Goal: Transaction & Acquisition: Purchase product/service

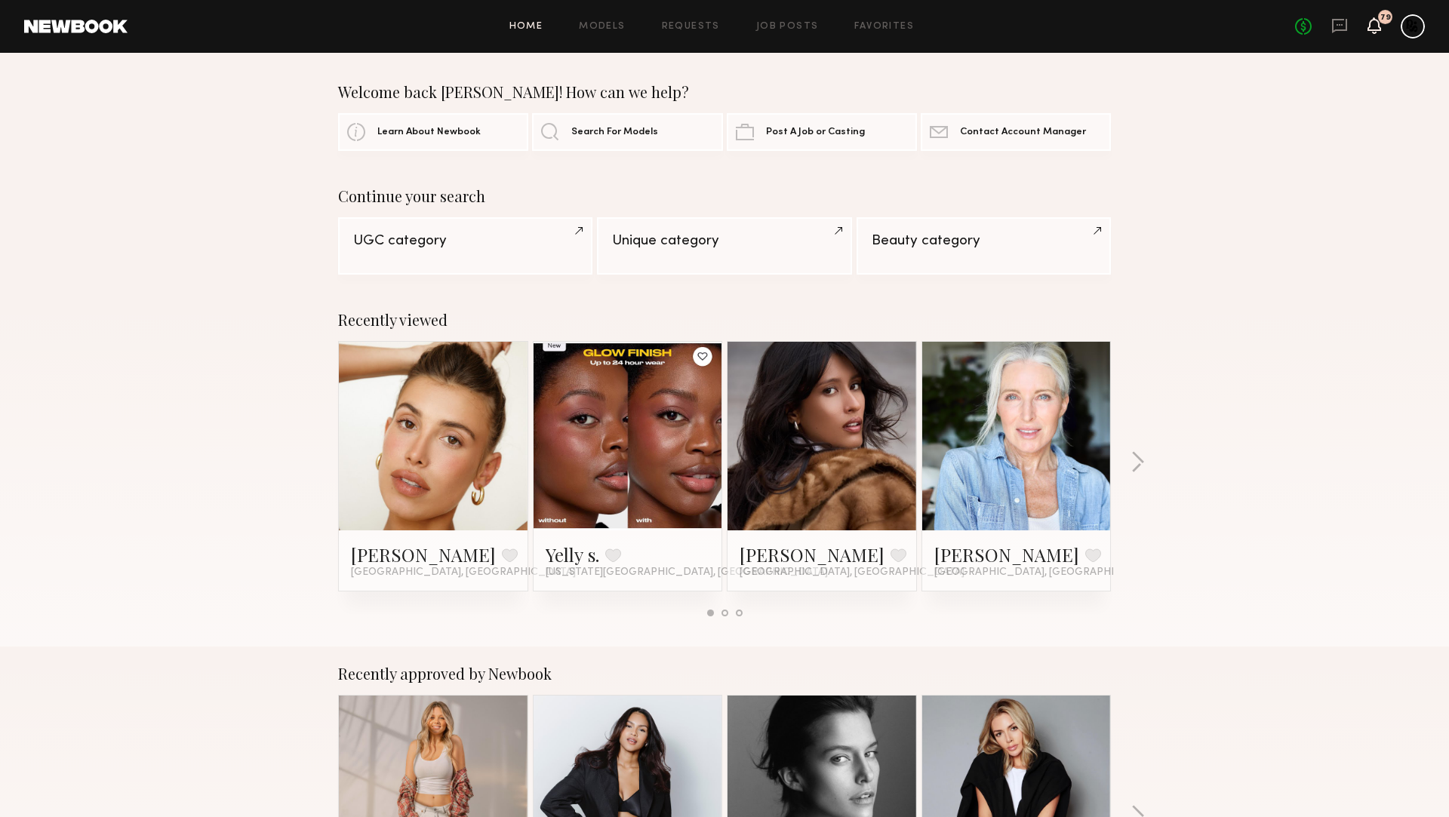
click at [1370, 26] on icon at bounding box center [1374, 25] width 12 height 11
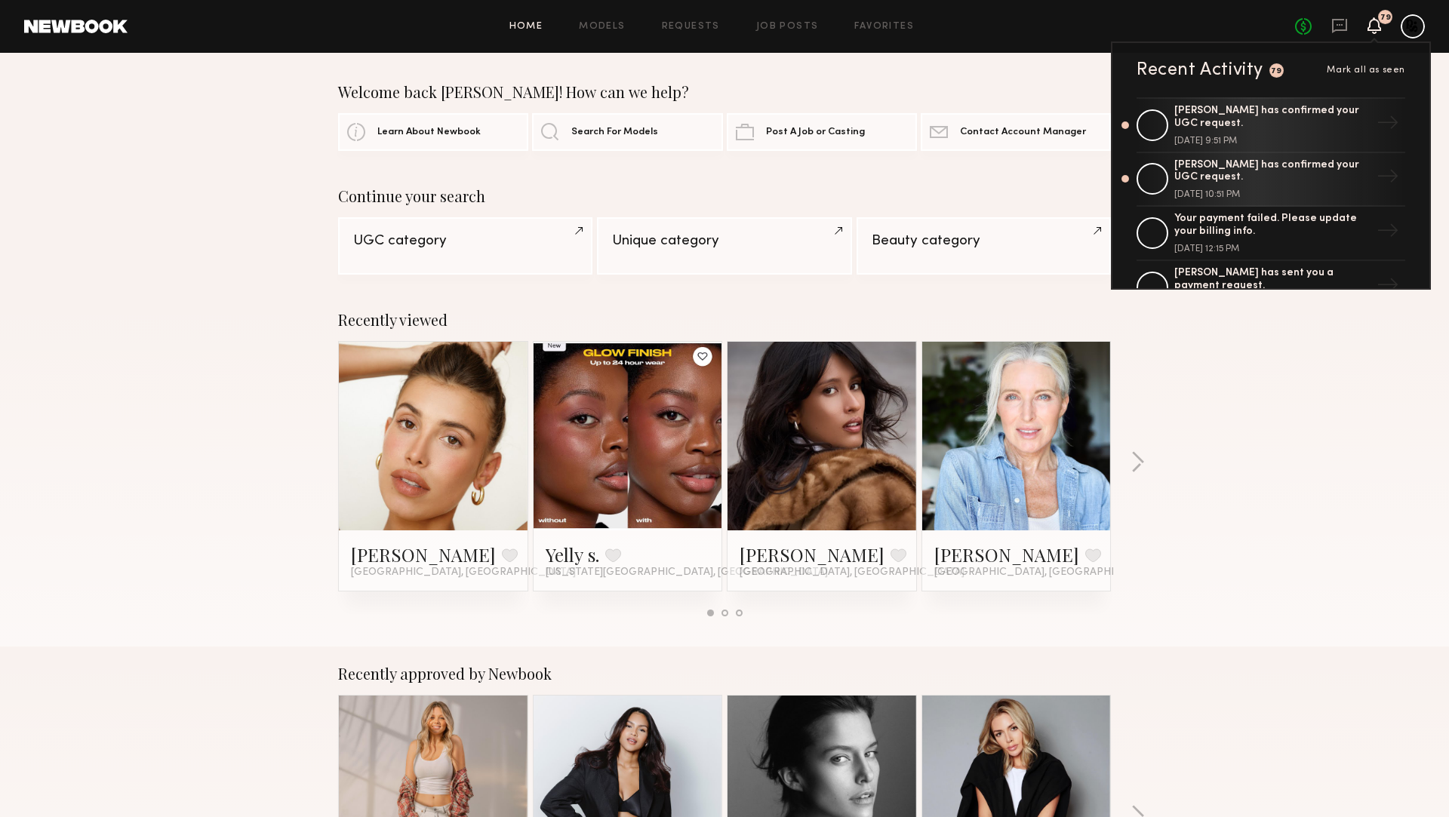
click at [1319, 114] on div "Maria R. has confirmed your UGC request." at bounding box center [1272, 118] width 196 height 26
click at [1384, 123] on div "Welcome back Jamie! How can we help? Learn About Newbook Search For Models Post…" at bounding box center [724, 117] width 1449 height 68
click at [1399, 125] on div "Welcome back Jamie! How can we help? Learn About Newbook Search For Models Post…" at bounding box center [724, 117] width 1449 height 68
click at [1187, 110] on div "Welcome back Jamie! How can we help? Learn About Newbook Search For Models Post…" at bounding box center [724, 117] width 1449 height 68
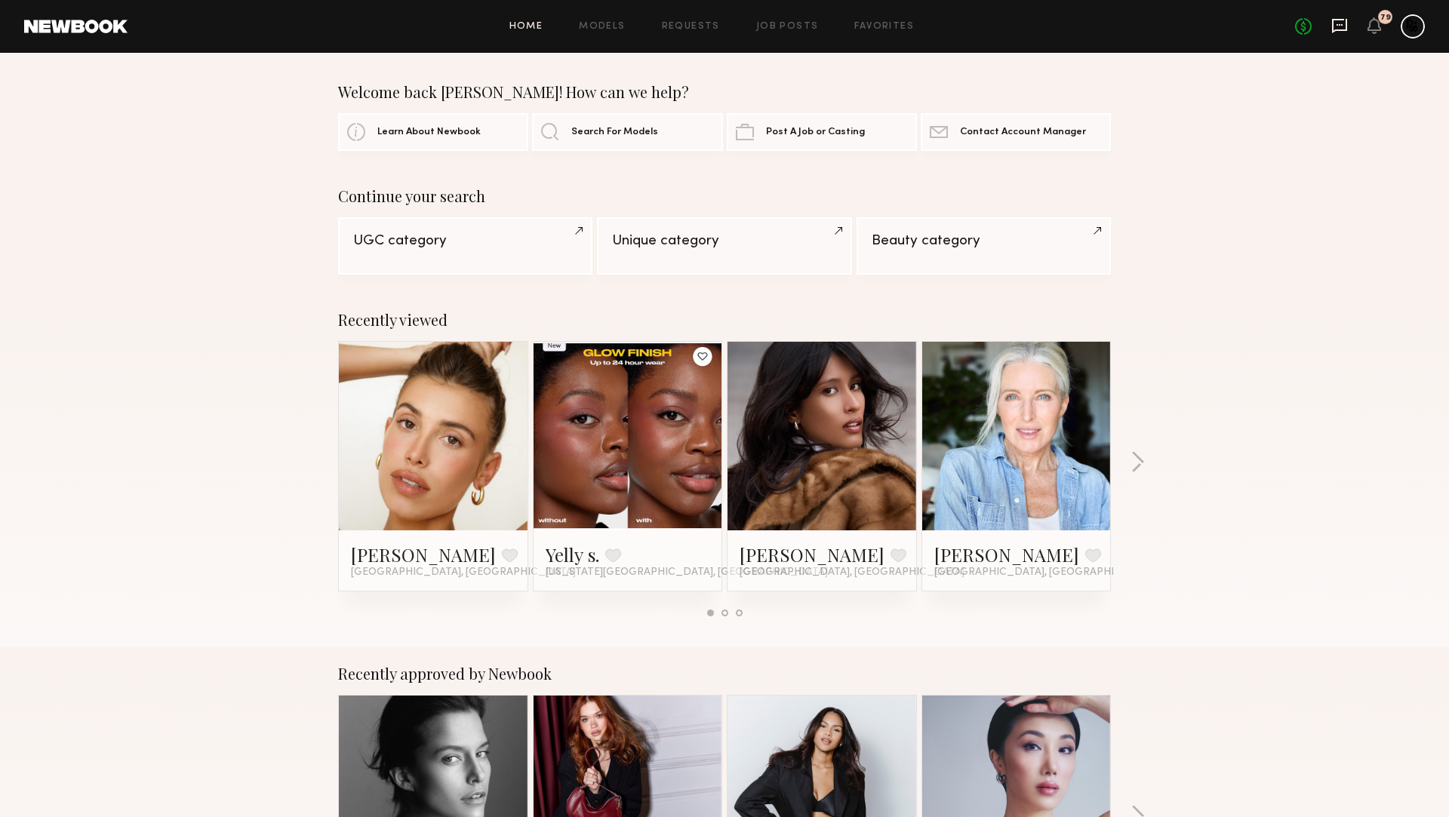
click at [1343, 25] on icon at bounding box center [1339, 25] width 17 height 17
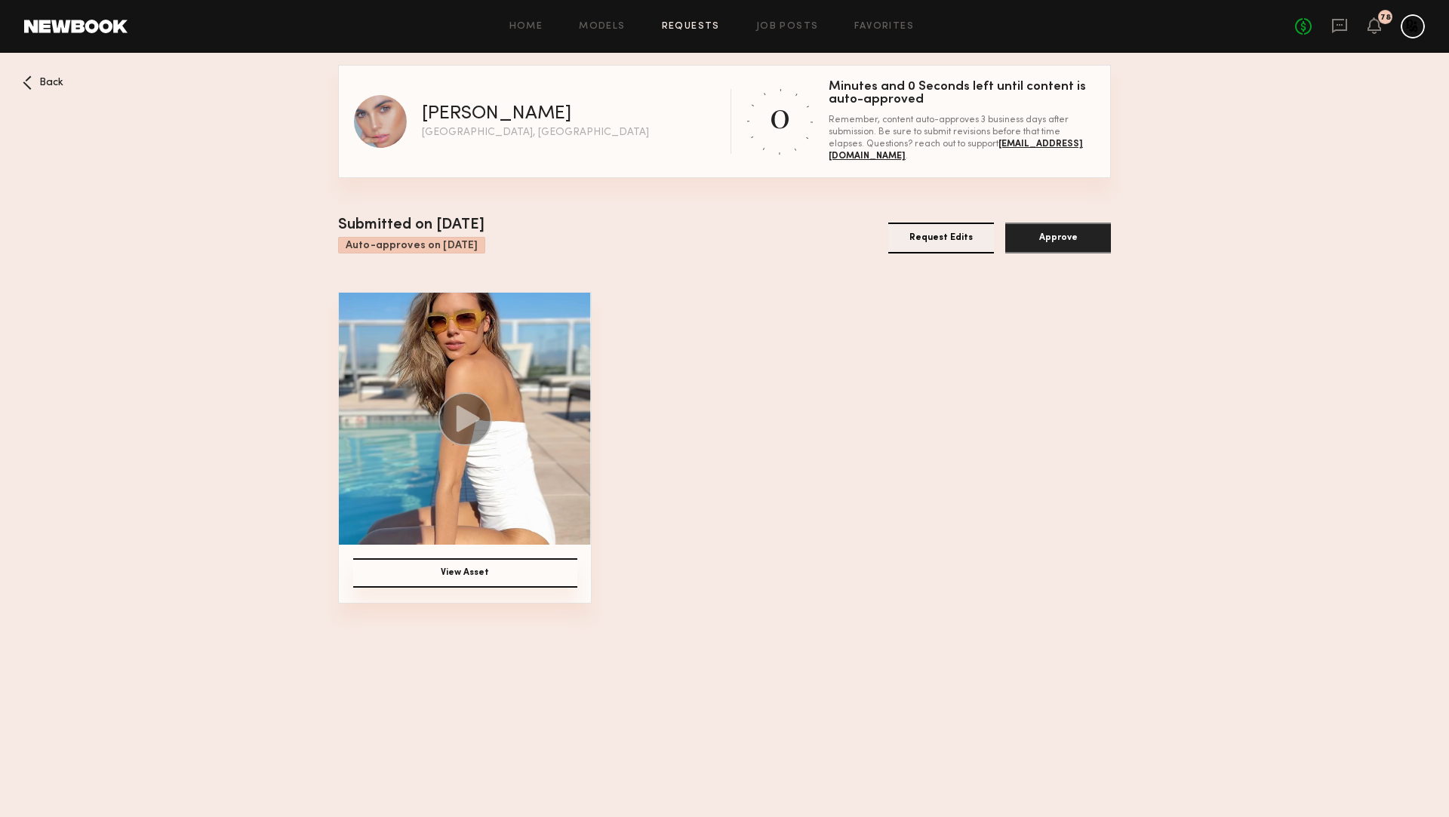
click at [1054, 237] on button "Approve" at bounding box center [1058, 238] width 106 height 31
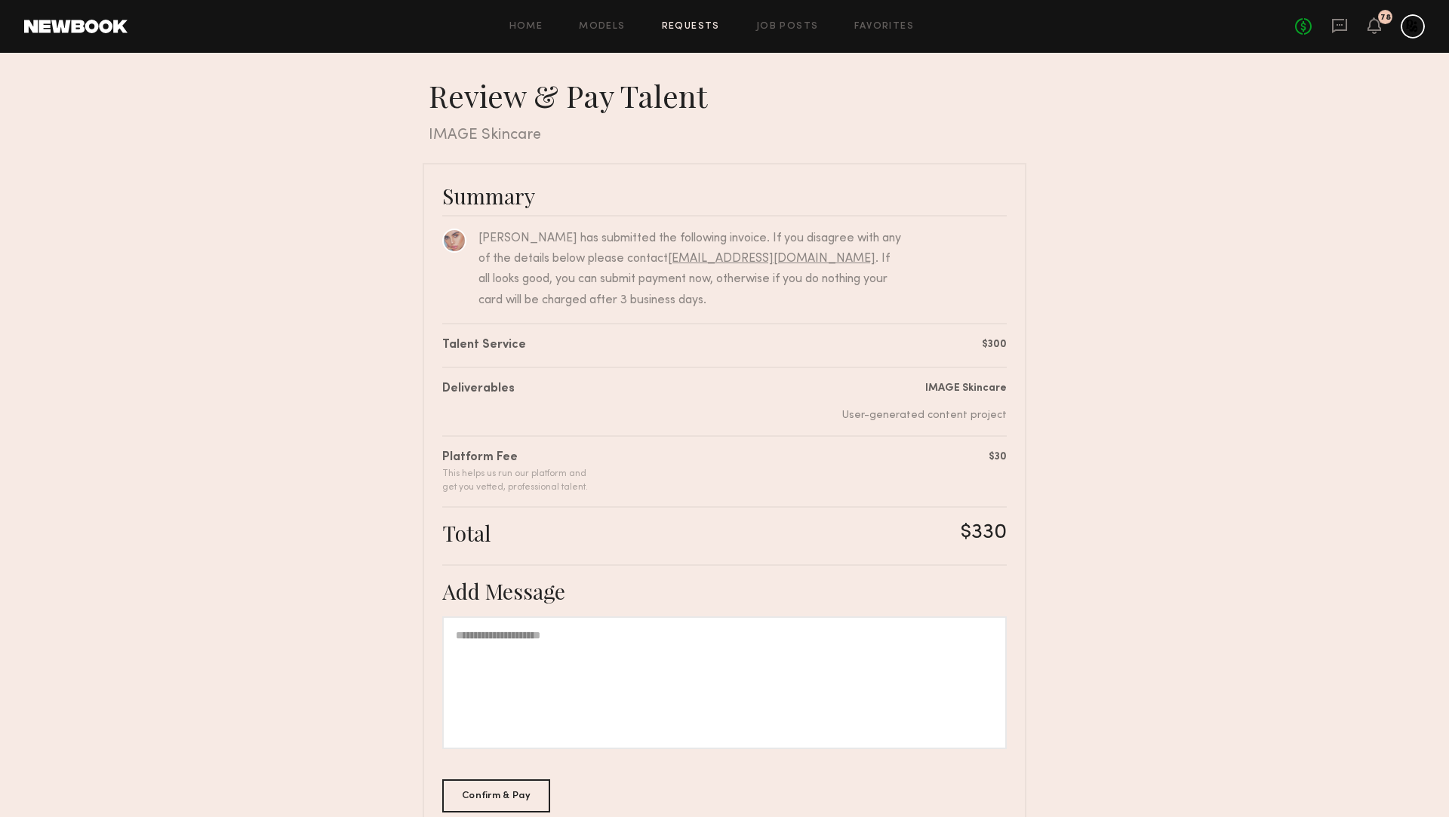
scroll to position [91, 0]
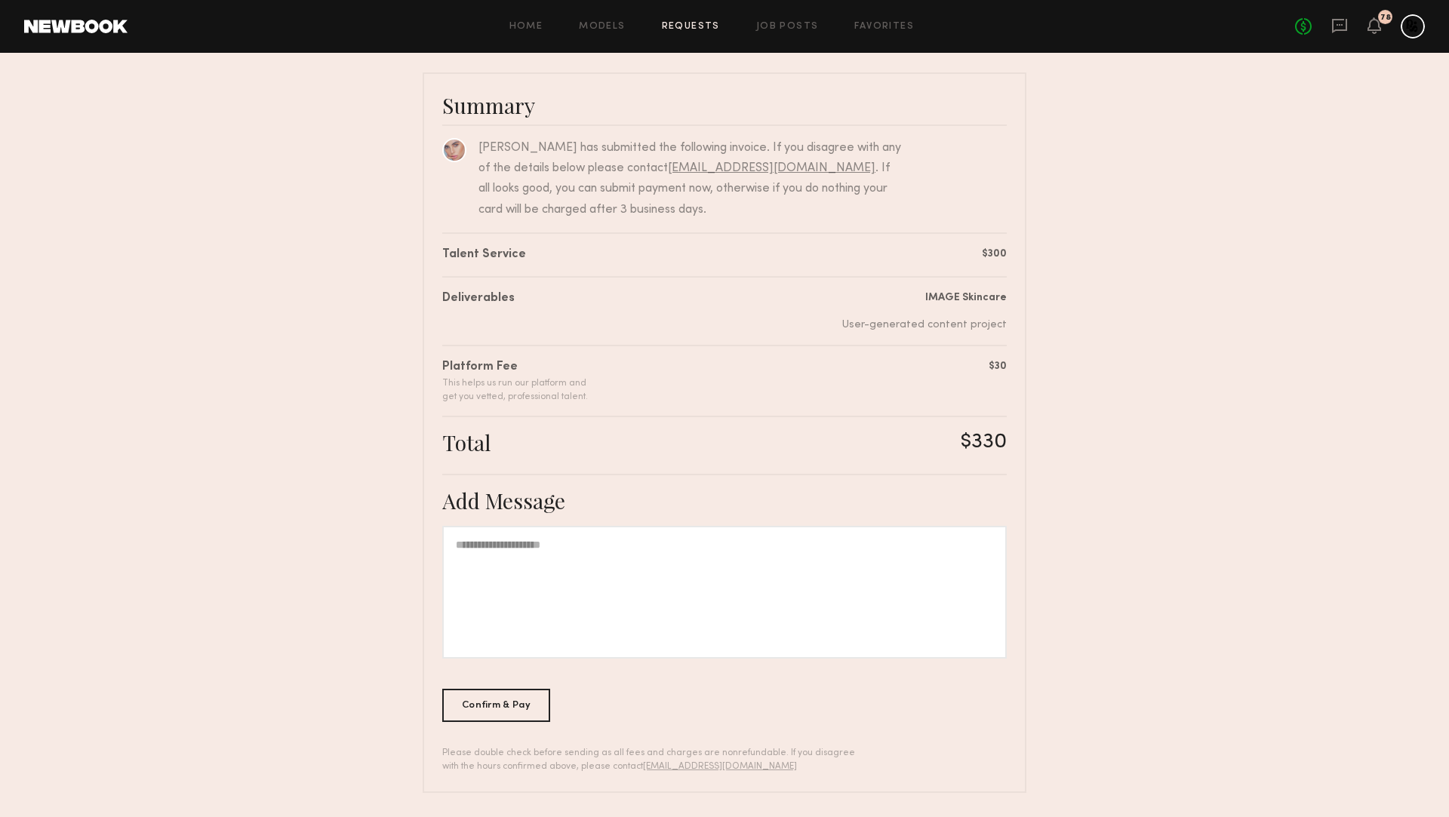
click at [522, 589] on div at bounding box center [724, 592] width 565 height 133
drag, startPoint x: 954, startPoint y: 435, endPoint x: 1020, endPoint y: 436, distance: 66.4
click at [1020, 436] on div "**********" at bounding box center [725, 432] width 604 height 721
copy div "$330"
click at [527, 712] on div "Confirm & Pay" at bounding box center [496, 704] width 108 height 33
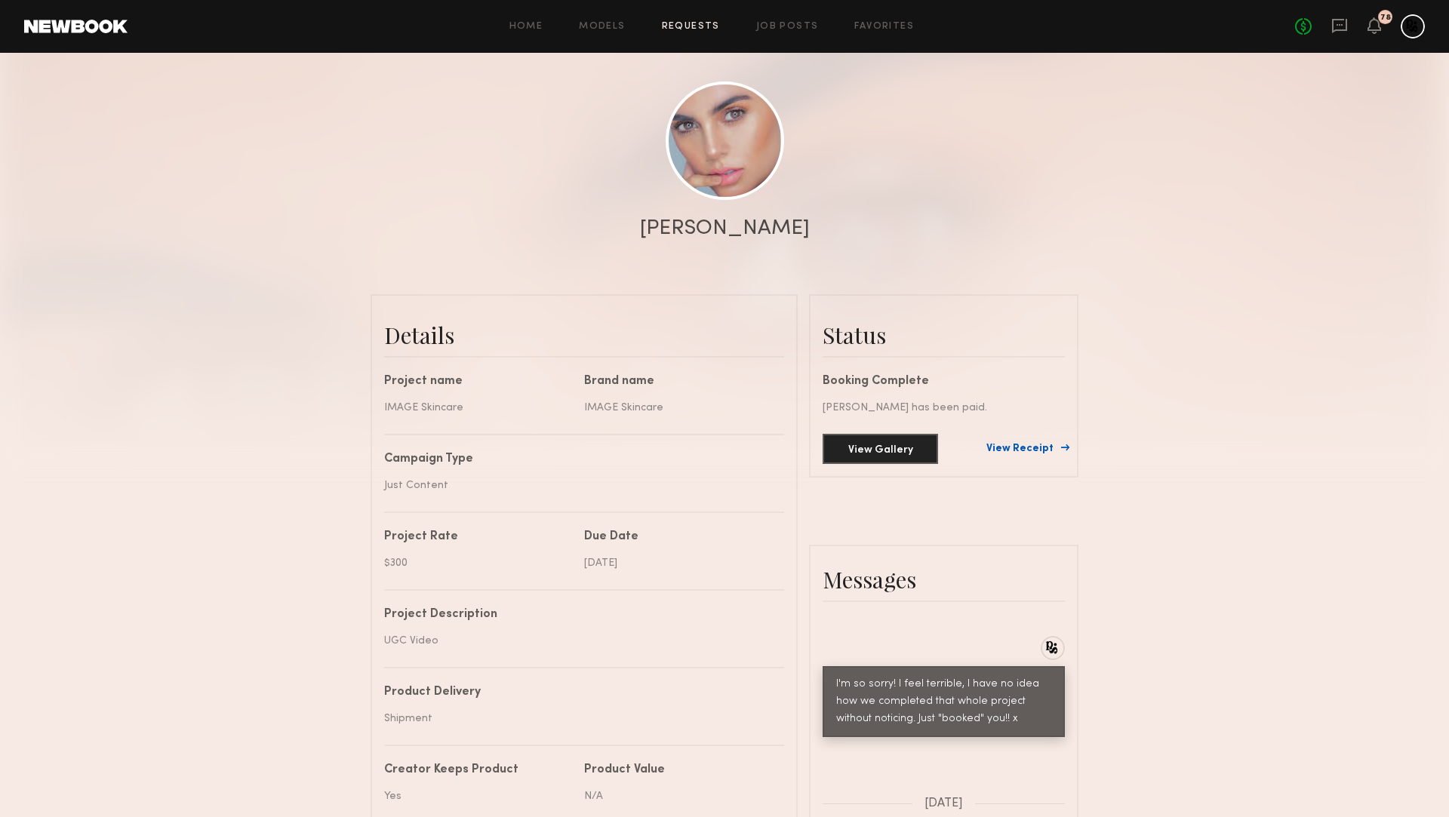
scroll to position [136, 0]
click at [1033, 450] on link "View Receipt" at bounding box center [1025, 450] width 78 height 11
